Goal: Complete application form: Complete application form

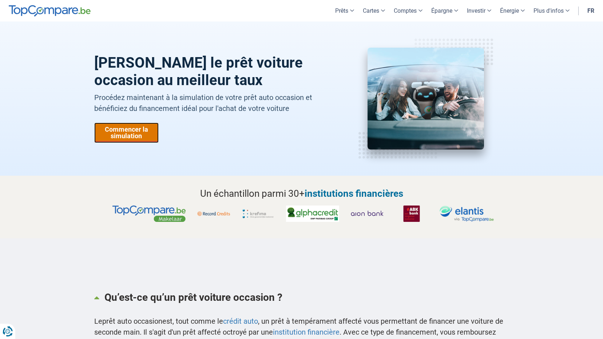
click at [129, 132] on link "Commencer la simulation" at bounding box center [126, 133] width 64 height 20
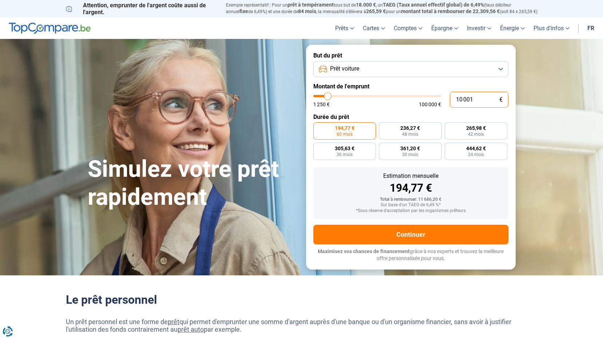
drag, startPoint x: 473, startPoint y: 101, endPoint x: 448, endPoint y: 102, distance: 25.1
click at [448, 102] on div "10 001 € 1 250 € 100 000 €" at bounding box center [410, 100] width 195 height 16
type input "1"
type input "1250"
type input "13"
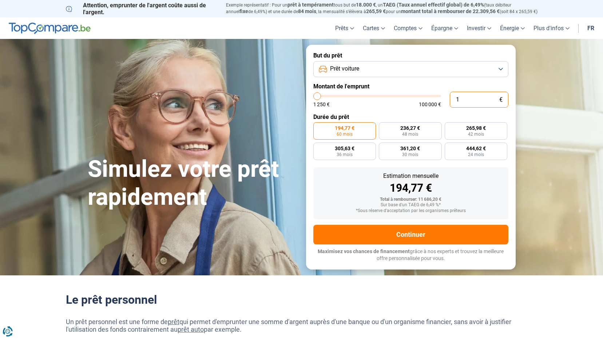
type input "1250"
type input "130"
type input "1250"
type input "1 300"
type input "1250"
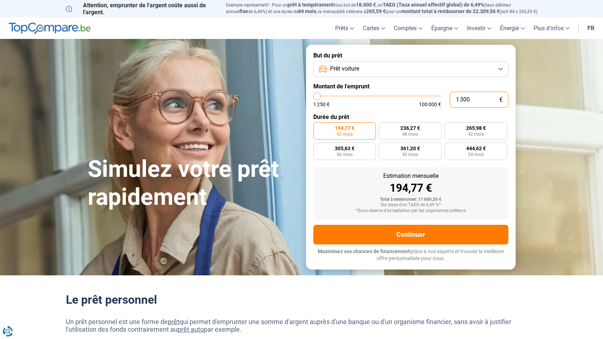
type input "13 000"
type input "13000"
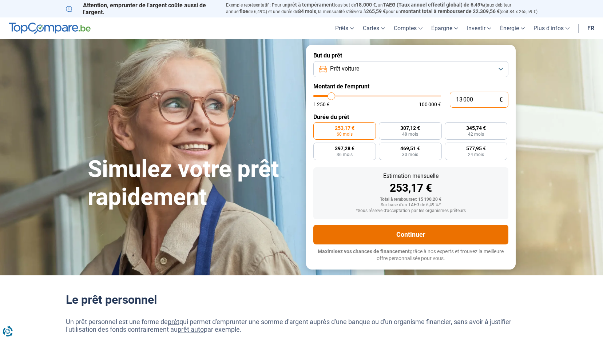
type input "13 000"
click at [381, 230] on button "Continuer" at bounding box center [410, 235] width 195 height 20
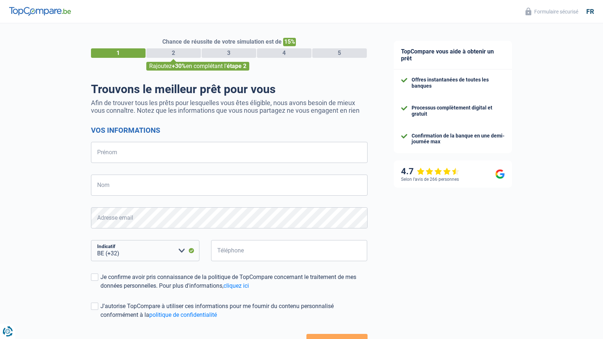
select select "32"
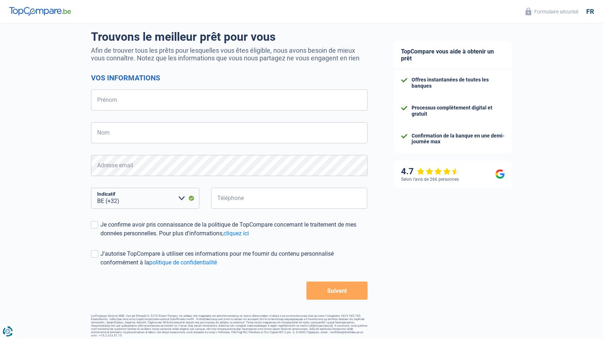
scroll to position [56, 0]
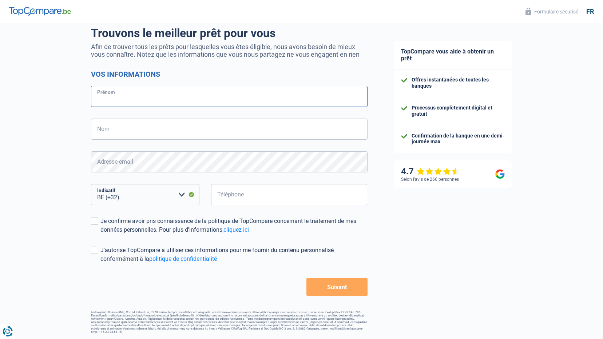
click at [142, 99] on input "Prénom" at bounding box center [229, 96] width 276 height 21
type input "descamps"
type input "472319536"
click at [219, 201] on input "472319536" at bounding box center [289, 194] width 156 height 21
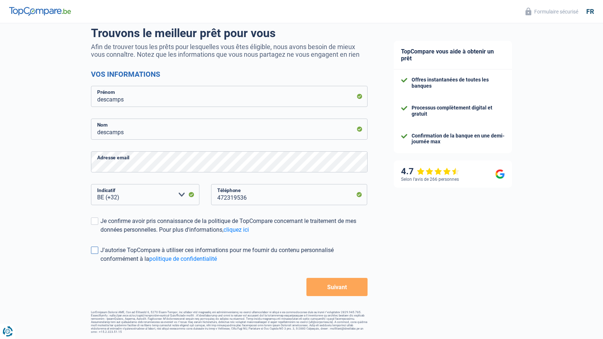
click at [91, 251] on span at bounding box center [94, 250] width 7 height 7
click at [100, 263] on input "J'autorise TopCompare à utiliser ces informations pour me fournir du contenu pe…" at bounding box center [100, 263] width 0 height 0
click at [93, 221] on span at bounding box center [94, 221] width 7 height 7
click at [100, 234] on input "Je confirme avoir pris connaissance de la politique de TopCompare concernant le…" at bounding box center [100, 234] width 0 height 0
drag, startPoint x: 130, startPoint y: 96, endPoint x: 96, endPoint y: 100, distance: 34.1
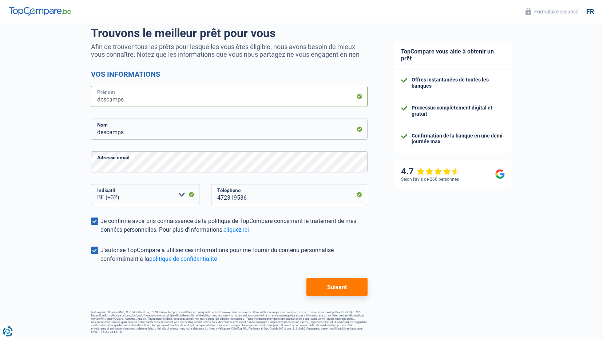
click at [96, 100] on input "descamps" at bounding box center [229, 96] width 276 height 21
type input "[PERSON_NAME]"
click at [442, 205] on div "TopCompare vous aide à obtenir un prêt Offres instantanées de toutes les banque…" at bounding box center [492, 153] width 223 height 372
click at [343, 291] on button "Suivant" at bounding box center [336, 287] width 61 height 18
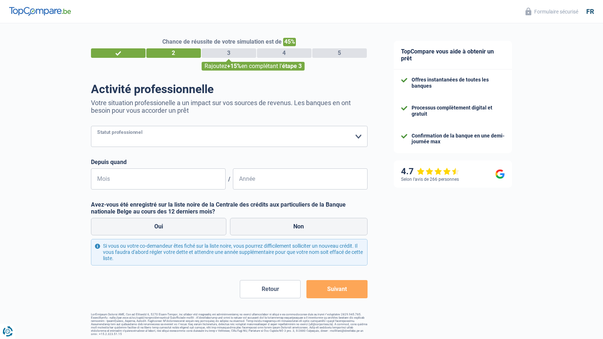
click at [362, 139] on select "Ouvrier Employé privé Employé public Invalide Indépendant Pensionné Chômeur Mut…" at bounding box center [229, 136] width 276 height 21
select select "publicEmployee"
click at [91, 127] on select "Ouvrier Employé privé Employé public Invalide Indépendant Pensionné Chômeur Mut…" at bounding box center [229, 136] width 276 height 21
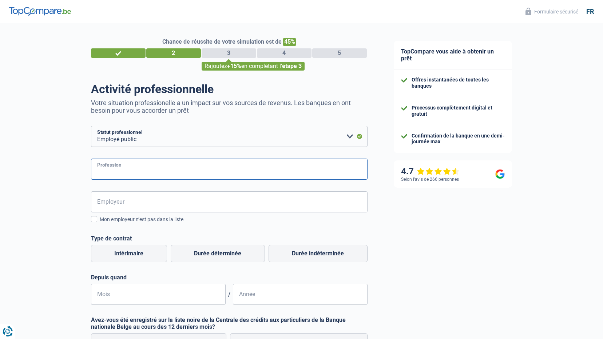
click at [122, 172] on input "Profession" at bounding box center [229, 169] width 276 height 21
type input "professeur"
click at [114, 206] on input "Employeur" at bounding box center [229, 201] width 276 height 21
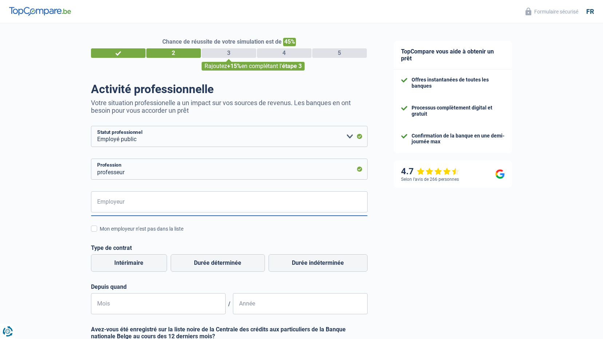
click at [93, 234] on div "Employeur Tous les champs sont obligatoires. [PERSON_NAME] sélectionner une opt…" at bounding box center [229, 252] width 276 height 123
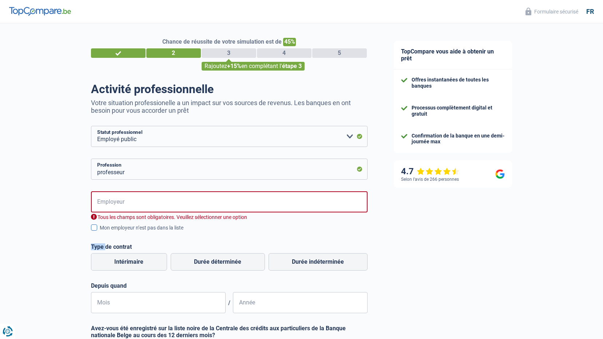
drag, startPoint x: 93, startPoint y: 234, endPoint x: 93, endPoint y: 226, distance: 8.0
click at [93, 226] on span at bounding box center [94, 227] width 6 height 6
click at [100, 232] on input "Mon employeur n’est pas dans la liste" at bounding box center [100, 232] width 0 height 0
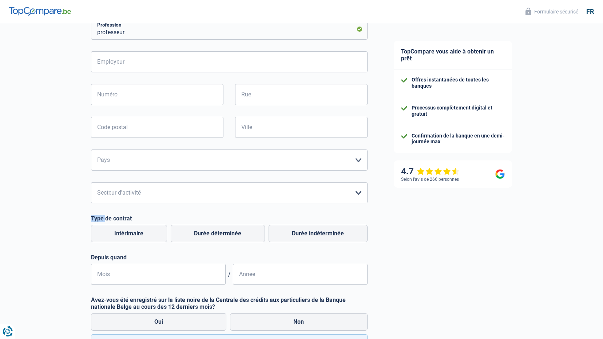
scroll to position [182, 0]
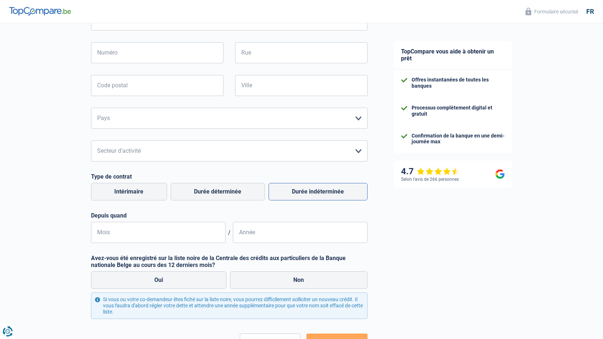
click at [312, 190] on label "Durée indéterminée" at bounding box center [317, 191] width 99 height 17
click at [312, 190] on input "Durée indéterminée" at bounding box center [317, 191] width 99 height 17
radio input "true"
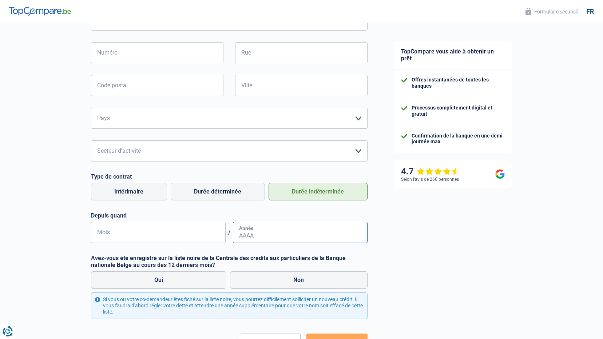
click at [243, 233] on input "Année" at bounding box center [300, 232] width 135 height 21
type input "2006"
click at [139, 238] on input "Mois" at bounding box center [158, 232] width 135 height 21
type input "05"
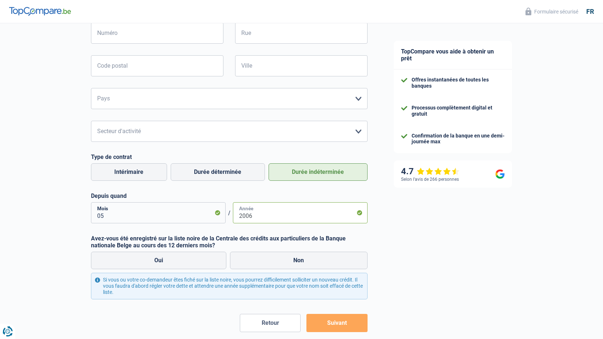
scroll to position [218, 0]
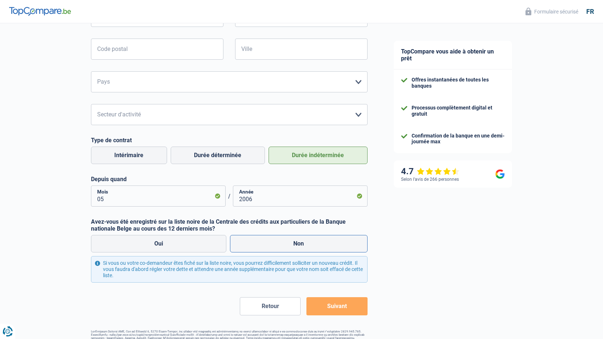
click at [307, 246] on label "Non" at bounding box center [299, 243] width 138 height 17
click at [307, 246] on input "Non" at bounding box center [299, 243] width 138 height 17
radio input "true"
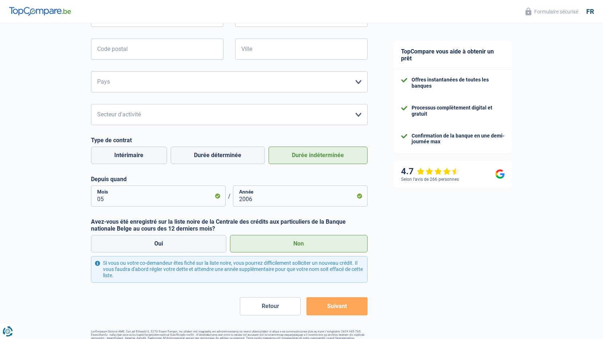
click at [331, 307] on button "Suivant" at bounding box center [336, 306] width 61 height 18
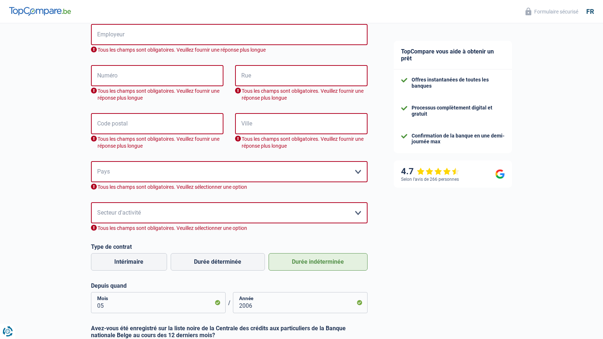
scroll to position [95, 0]
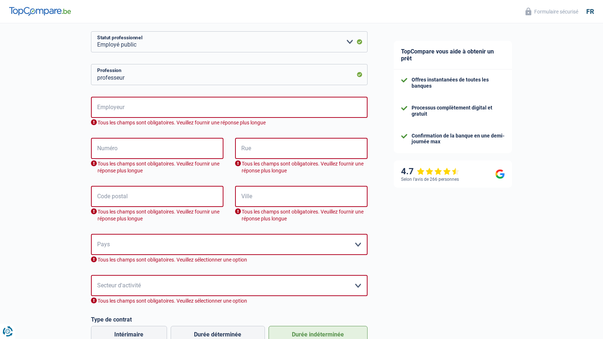
select select "32"
